Goal: Transaction & Acquisition: Subscribe to service/newsletter

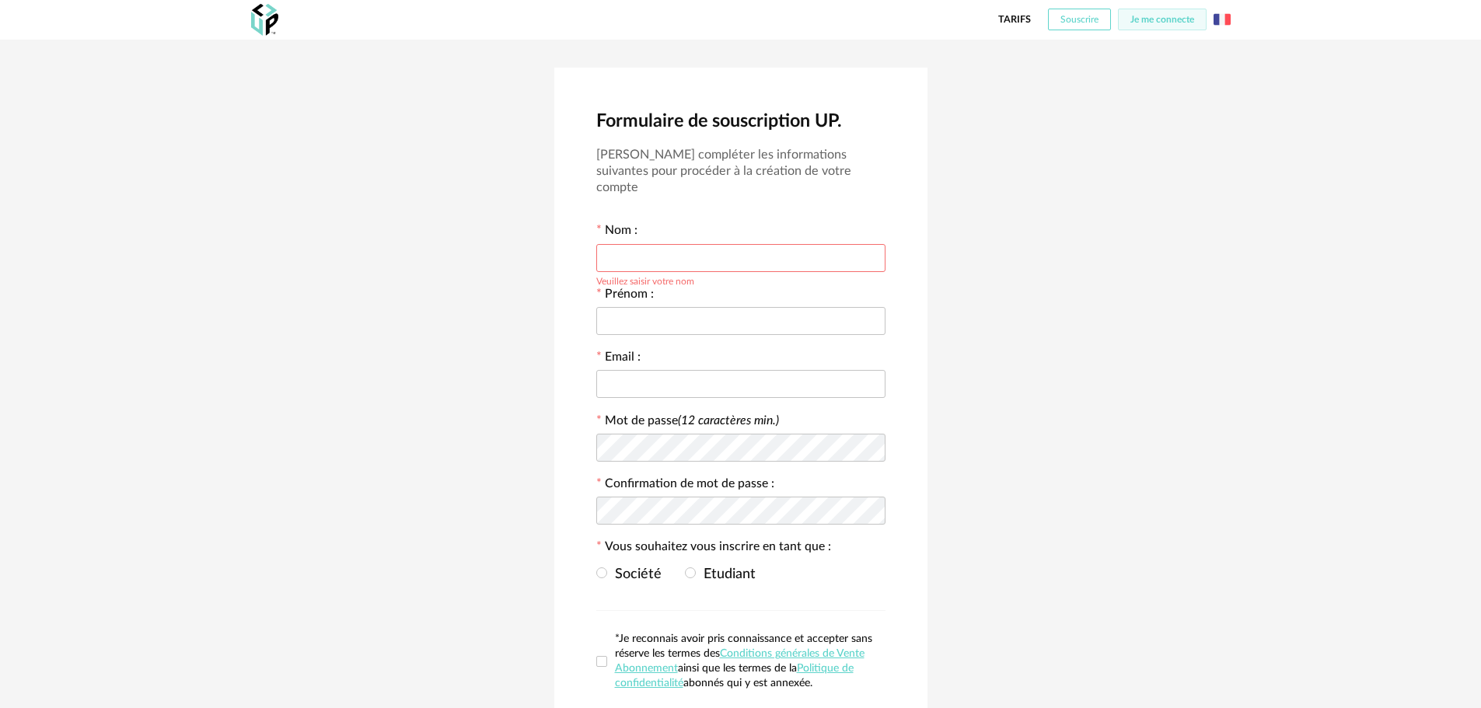
click at [1084, 19] on span "Souscrire" at bounding box center [1079, 19] width 38 height 9
click at [1143, 19] on span "Je me connecte" at bounding box center [1162, 19] width 64 height 9
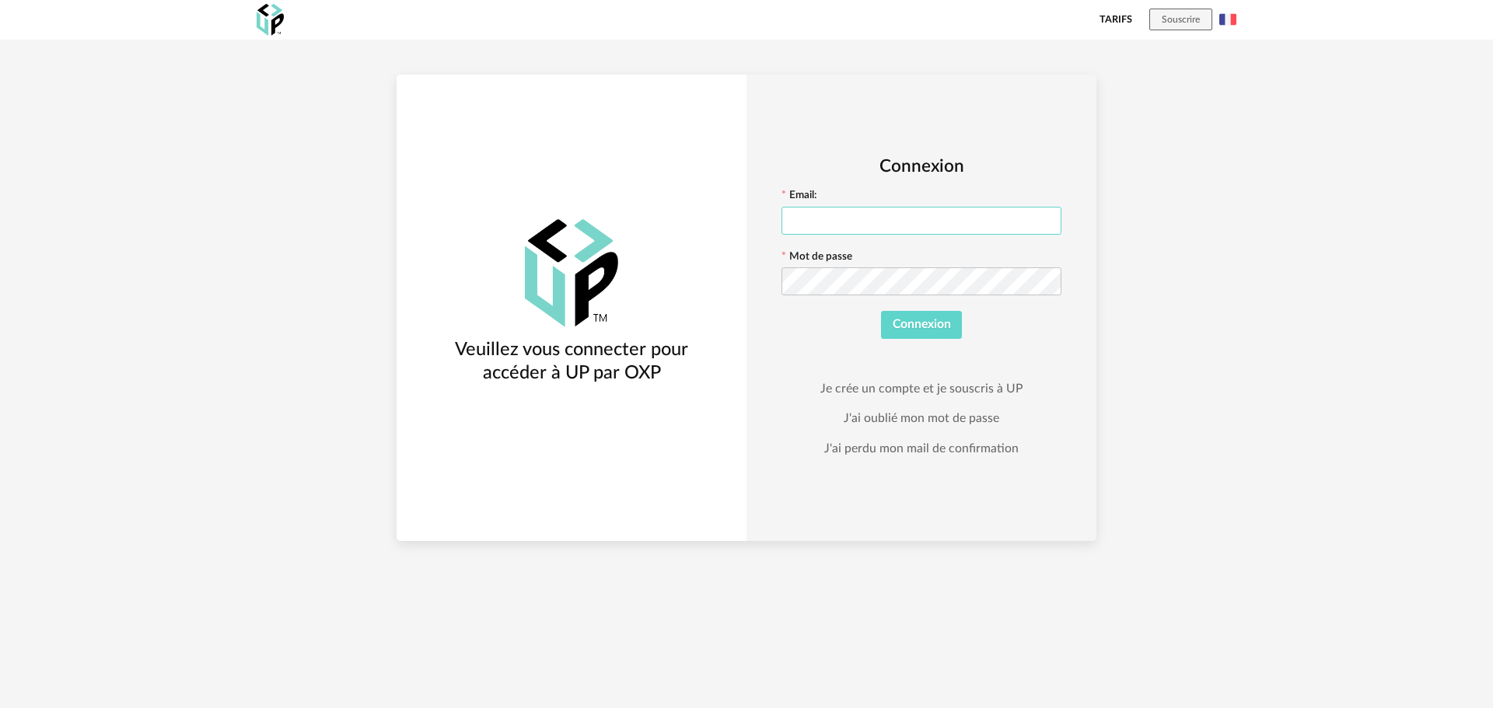
type input "**********"
click at [914, 326] on span "Connexion" at bounding box center [922, 324] width 58 height 12
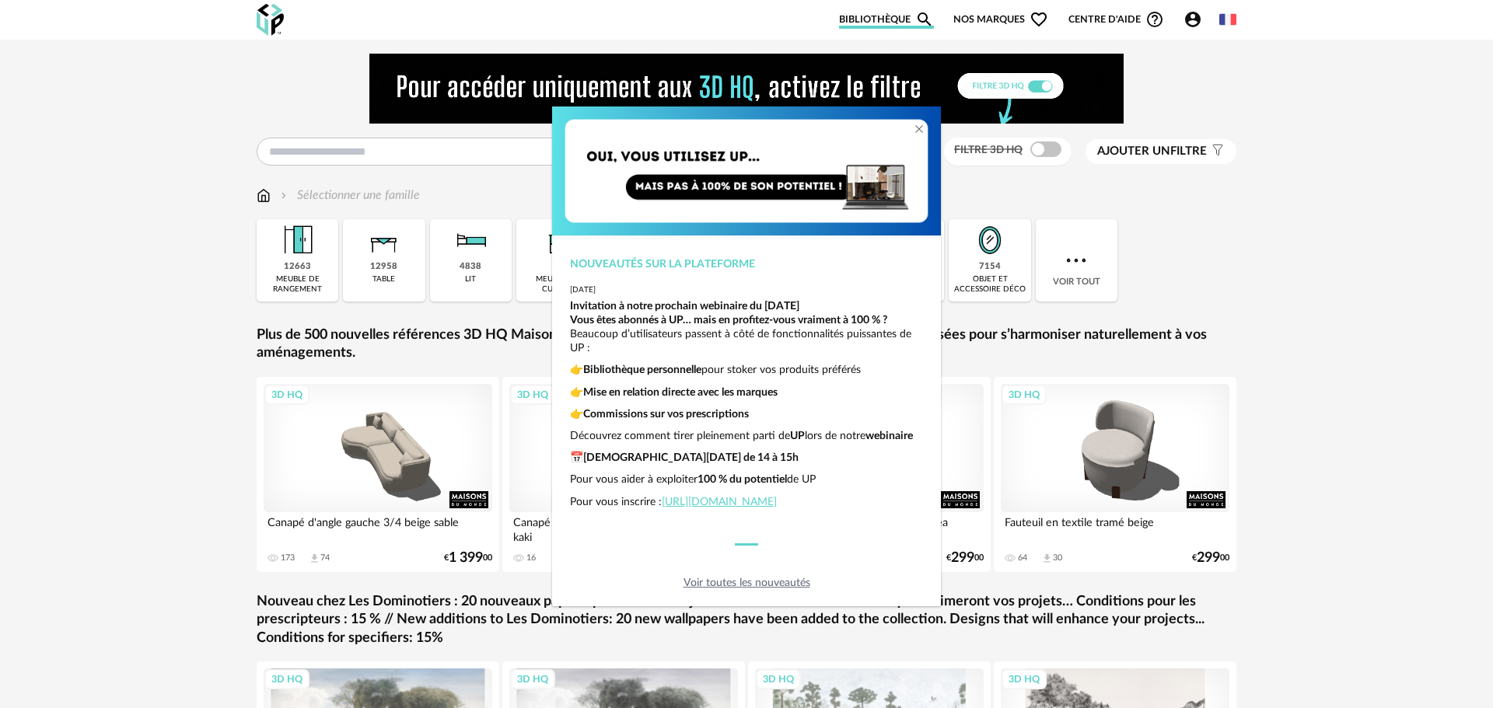
click at [192, 90] on div "Nouveautés sur la plateforme [DATE] Invitation à notre prochain webinaire du [D…" at bounding box center [746, 354] width 1493 height 708
click at [1161, 73] on div "Nouveautés sur la plateforme [DATE] Invitation à notre prochain webinaire du [D…" at bounding box center [746, 354] width 1493 height 708
click at [1035, 150] on div "Nouveautés sur la plateforme [DATE] Invitation à notre prochain webinaire du [D…" at bounding box center [746, 354] width 1493 height 708
click at [1029, 148] on div "Nouveautés sur la plateforme [DATE] Invitation à notre prochain webinaire du [D…" at bounding box center [746, 354] width 1493 height 708
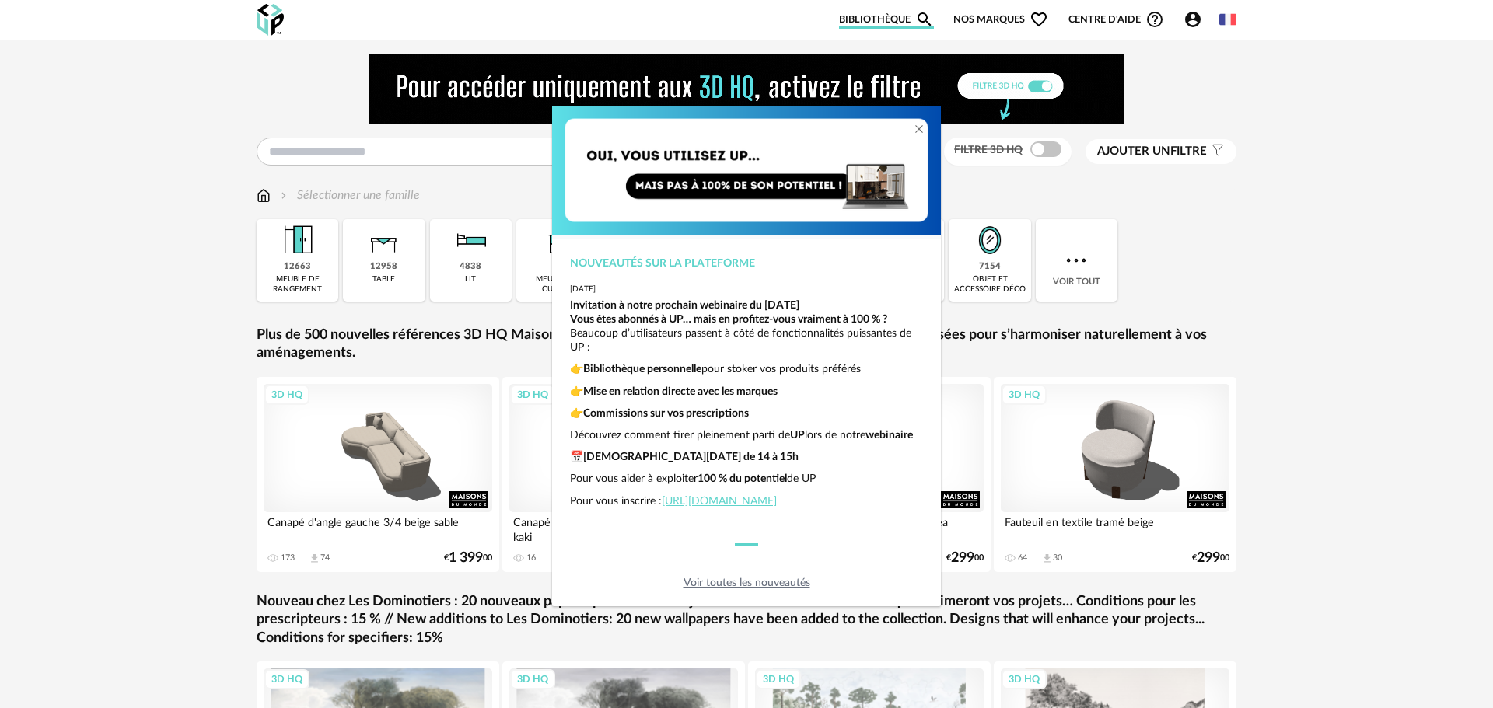
click at [722, 585] on link "Voir toutes les nouveautés" at bounding box center [746, 583] width 127 height 11
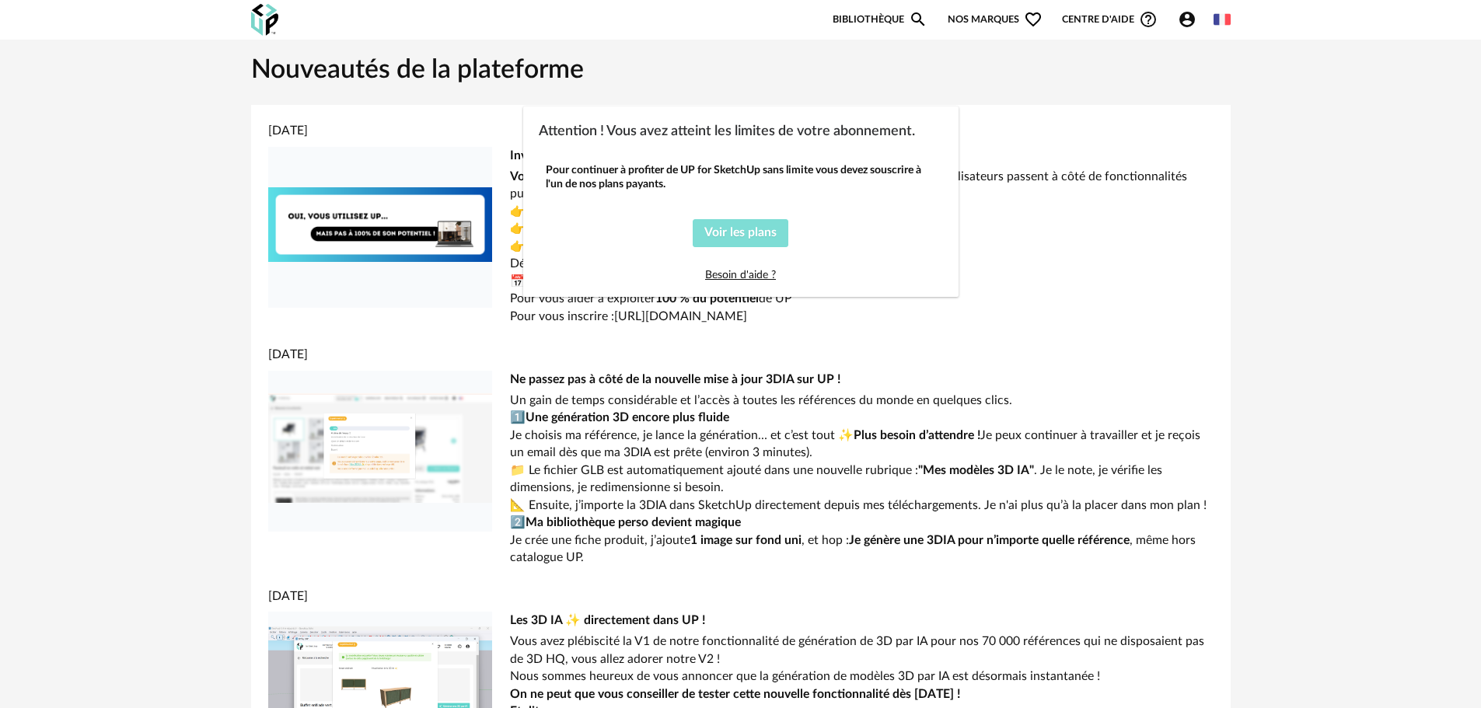
click at [735, 235] on span "Voir les plans" at bounding box center [740, 232] width 72 height 12
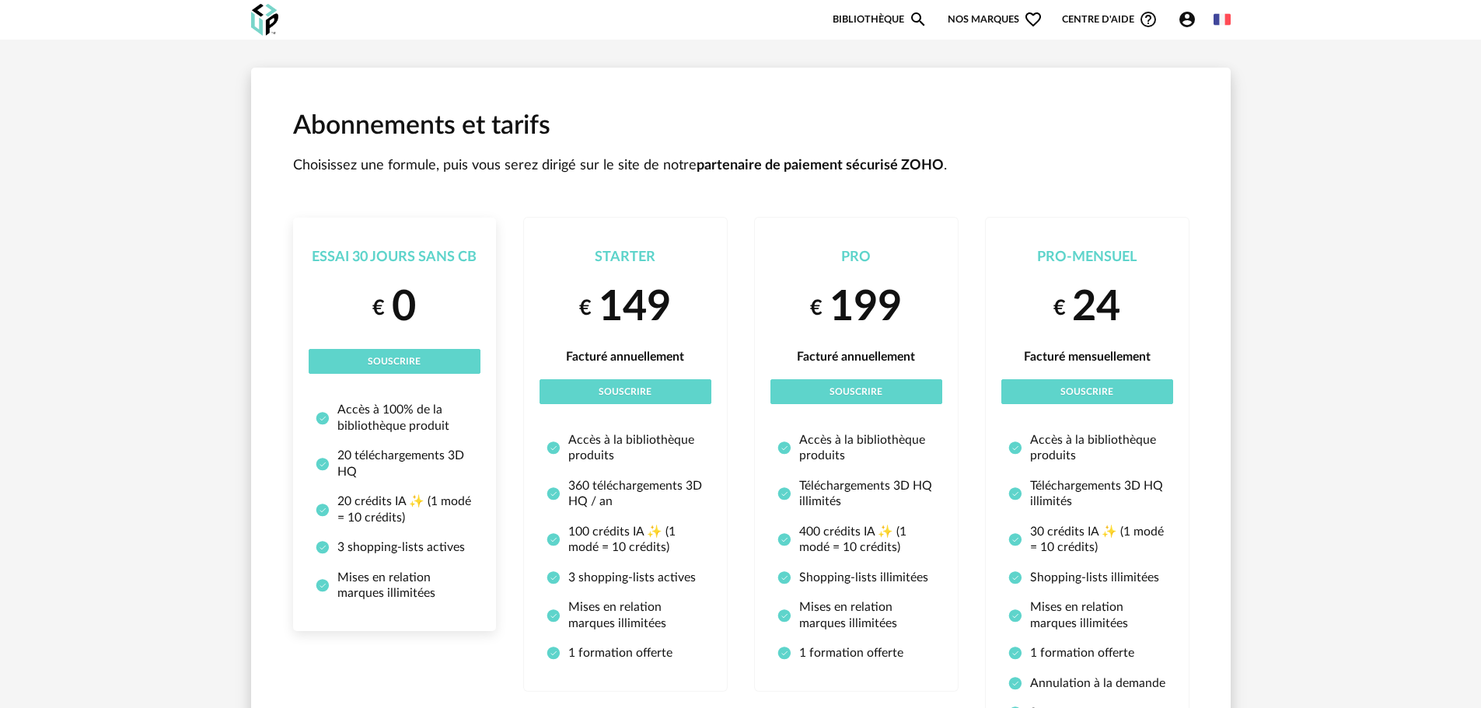
click at [404, 284] on span "0" at bounding box center [404, 308] width 24 height 54
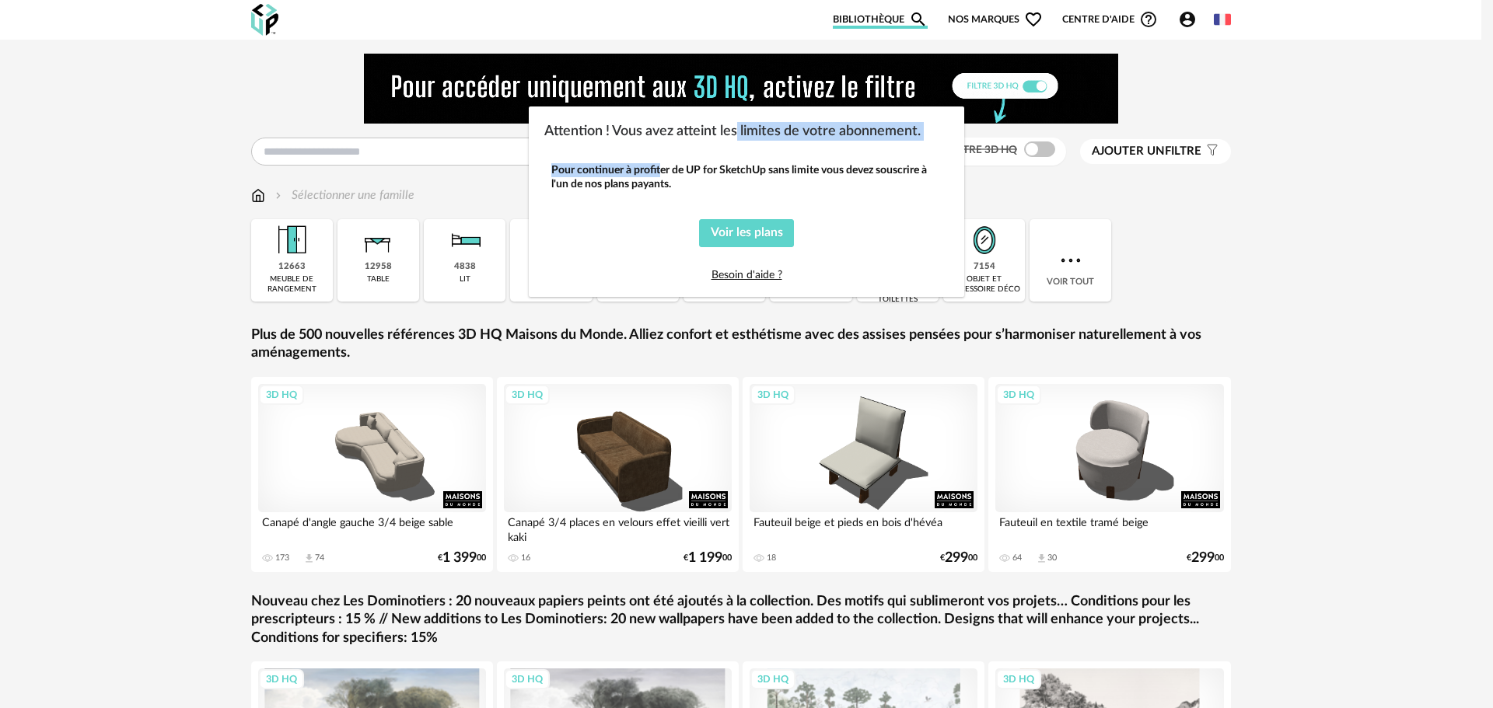
drag, startPoint x: 738, startPoint y: 116, endPoint x: 635, endPoint y: 151, distance: 108.4
click at [631, 152] on div "Attention ! Vous avez atteint les limites de votre abonnement. Pour continuer à…" at bounding box center [746, 202] width 435 height 191
click at [138, 80] on div "Attention ! Vous avez atteint les limites de votre abonnement. Pour continuer à…" at bounding box center [746, 354] width 1493 height 708
